Goal: Task Accomplishment & Management: Complete application form

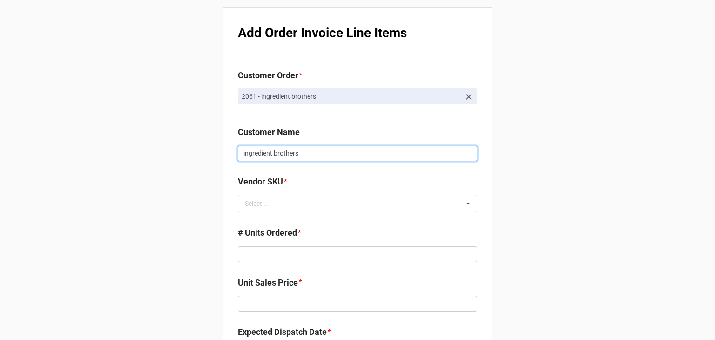
click at [456, 153] on input "ingredient brothers" at bounding box center [357, 154] width 239 height 16
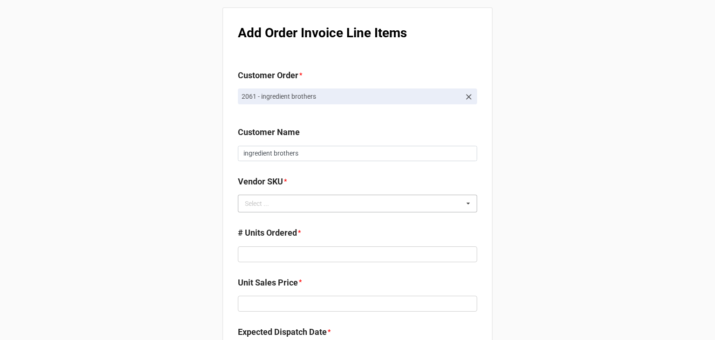
click at [432, 198] on div "Select ... No results found." at bounding box center [357, 203] width 239 height 18
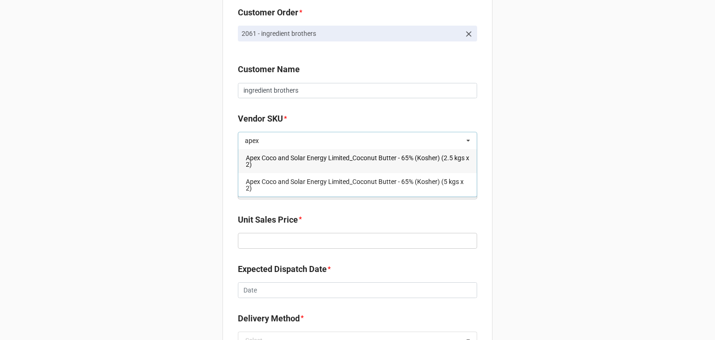
scroll to position [63, 0]
type input "apex"
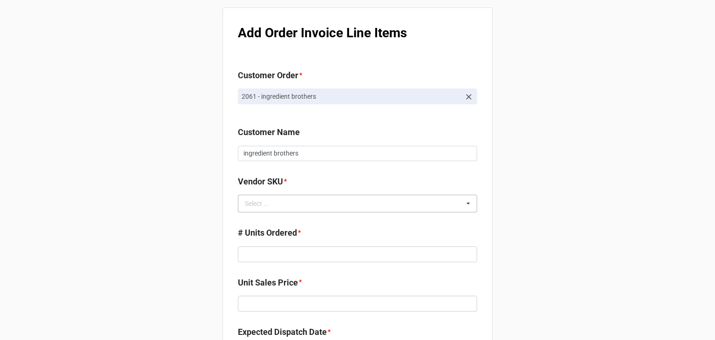
click at [389, 208] on div "Select ... No results found." at bounding box center [357, 203] width 239 height 18
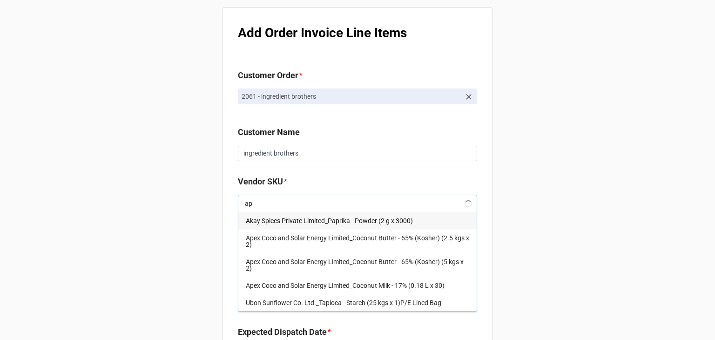
type input "a"
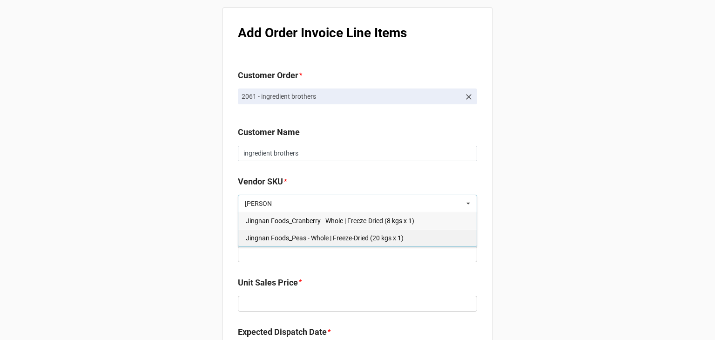
type input "jin"
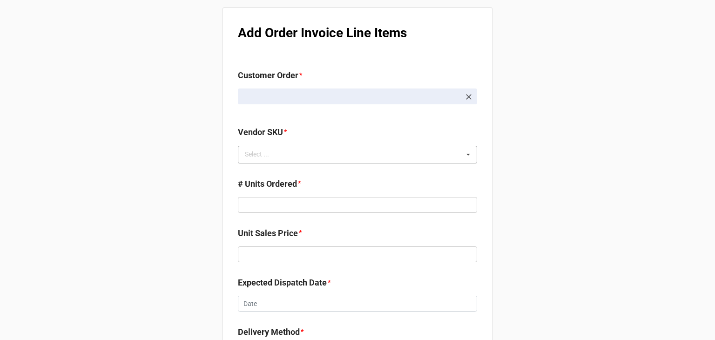
click at [355, 149] on div "Select ... No results found." at bounding box center [357, 155] width 239 height 18
paste input "ingnan Foods_Grapes - Green | Whole | Freeze-Dried (12 kgs x 1)"
type input "ingnan Foods_Grapes - Green | Whole | Freeze-Dried (12 kgs x 1)"
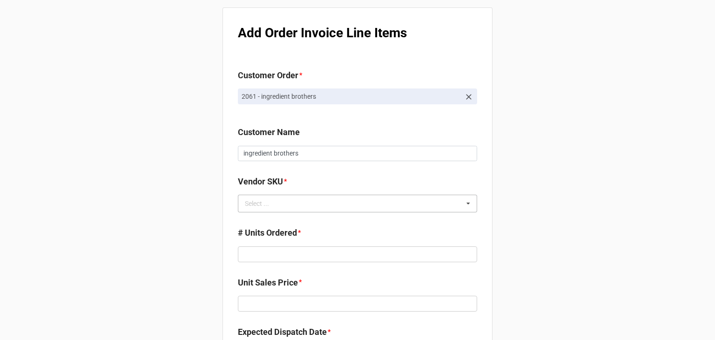
click at [354, 207] on div "Select ... Akay Spices Private Limited_Blackening Spice - Powder (8 g x 2000) A…" at bounding box center [357, 203] width 239 height 18
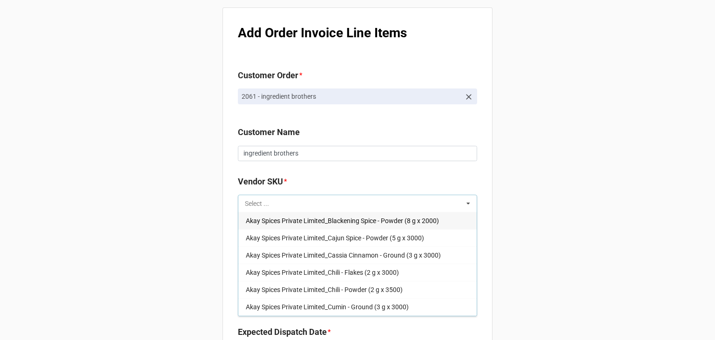
paste input "ingnan Foods_Grapes - Green | Whole | Freeze-Dried (12 kgs x 1)"
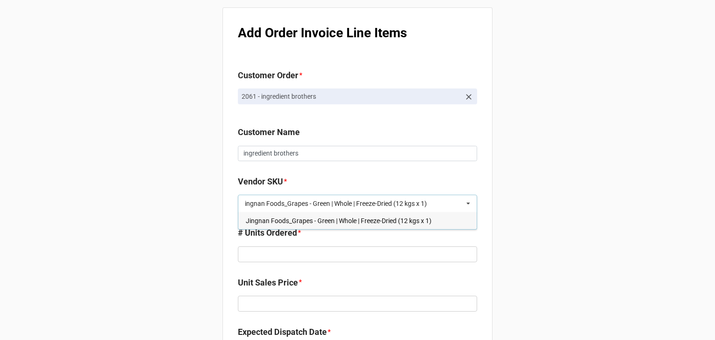
type input "ingnan Foods_Grapes - Green | Whole | Freeze-Dried (12 kgs x 1)"
